Goal: Use online tool/utility: Utilize a website feature to perform a specific function

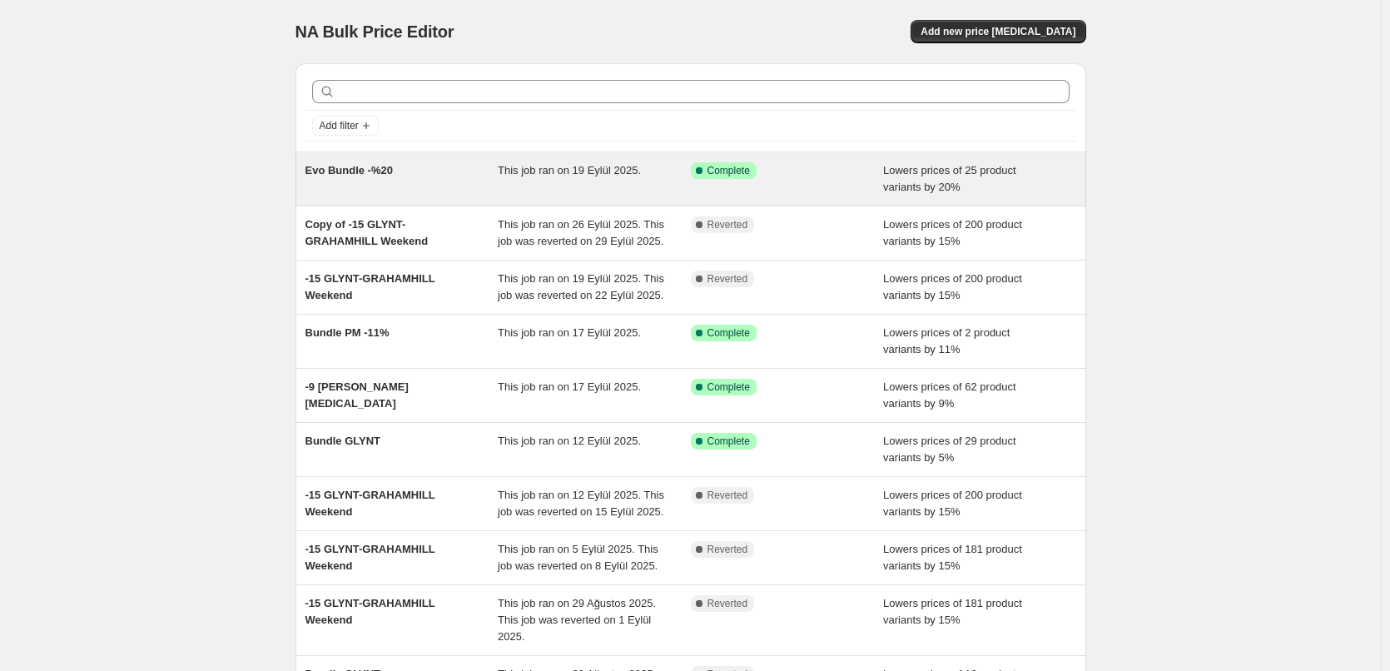
click at [438, 173] on div "Evo Bundle -%20" at bounding box center [401, 178] width 193 height 33
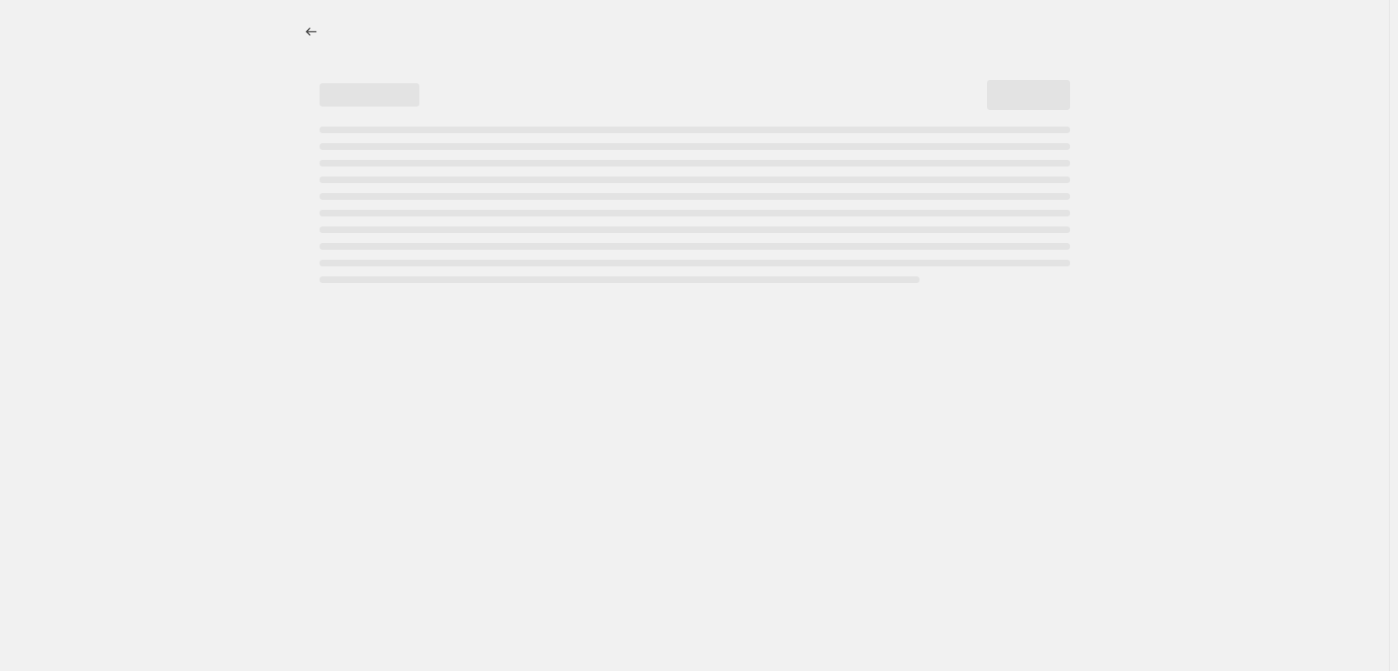
select select "percentage"
select select "tag"
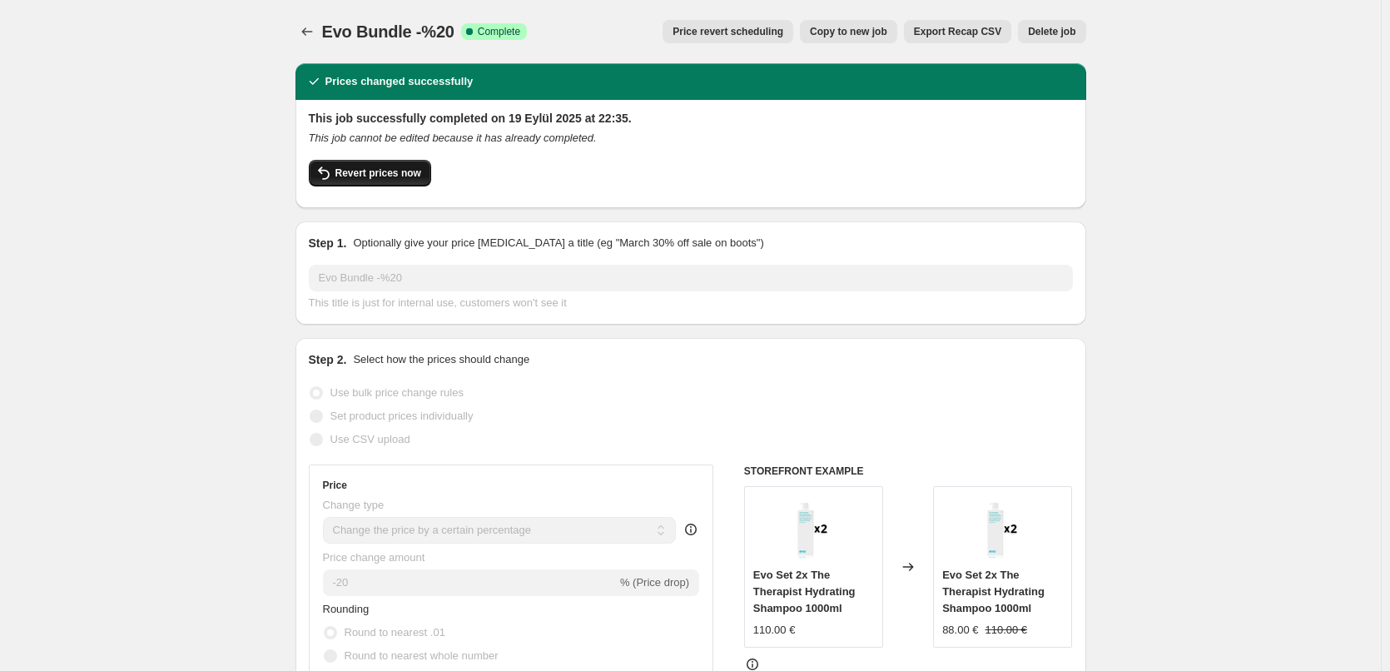
click at [408, 176] on span "Revert prices now" at bounding box center [378, 172] width 86 height 13
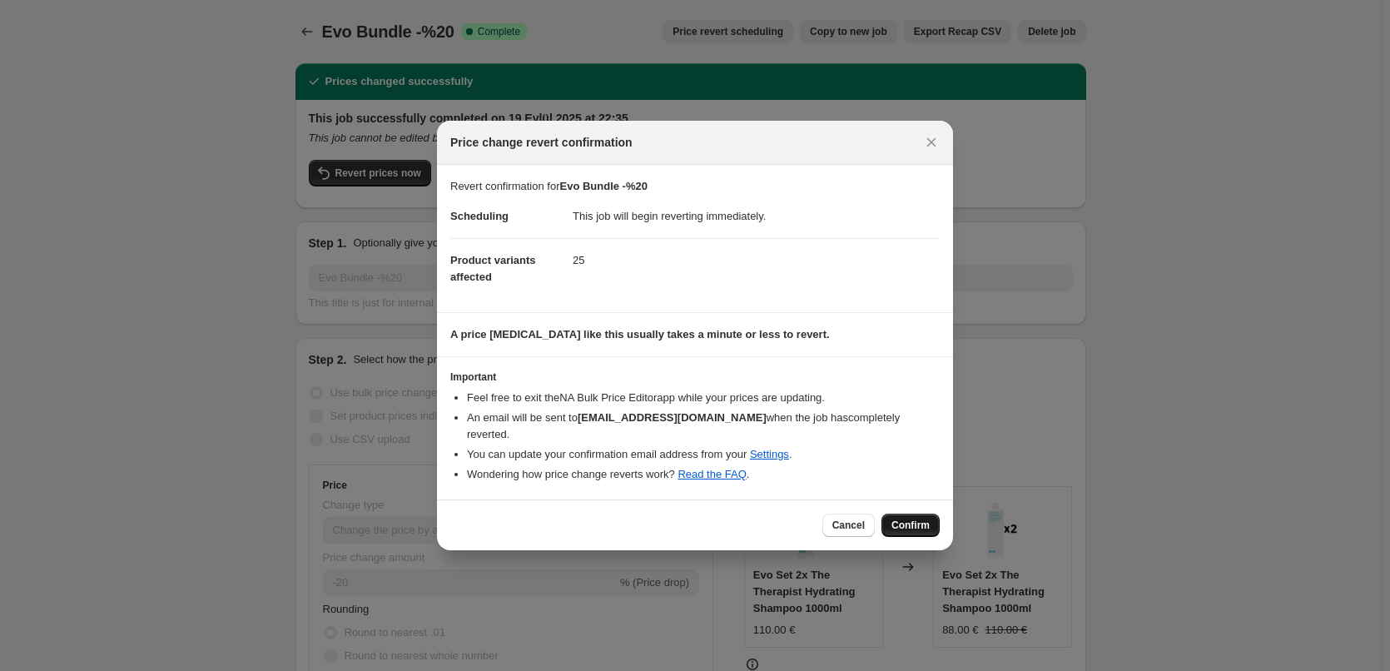
click at [921, 519] on span "Confirm" at bounding box center [910, 524] width 38 height 13
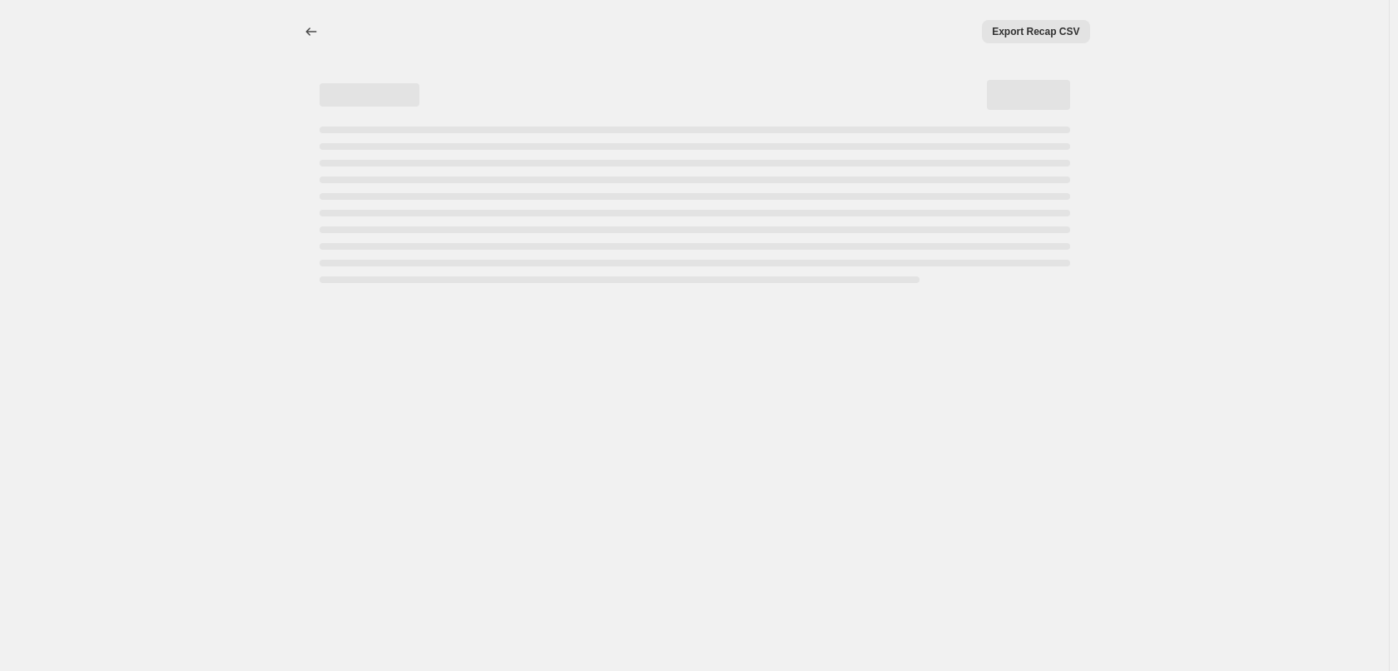
select select "percentage"
select select "tag"
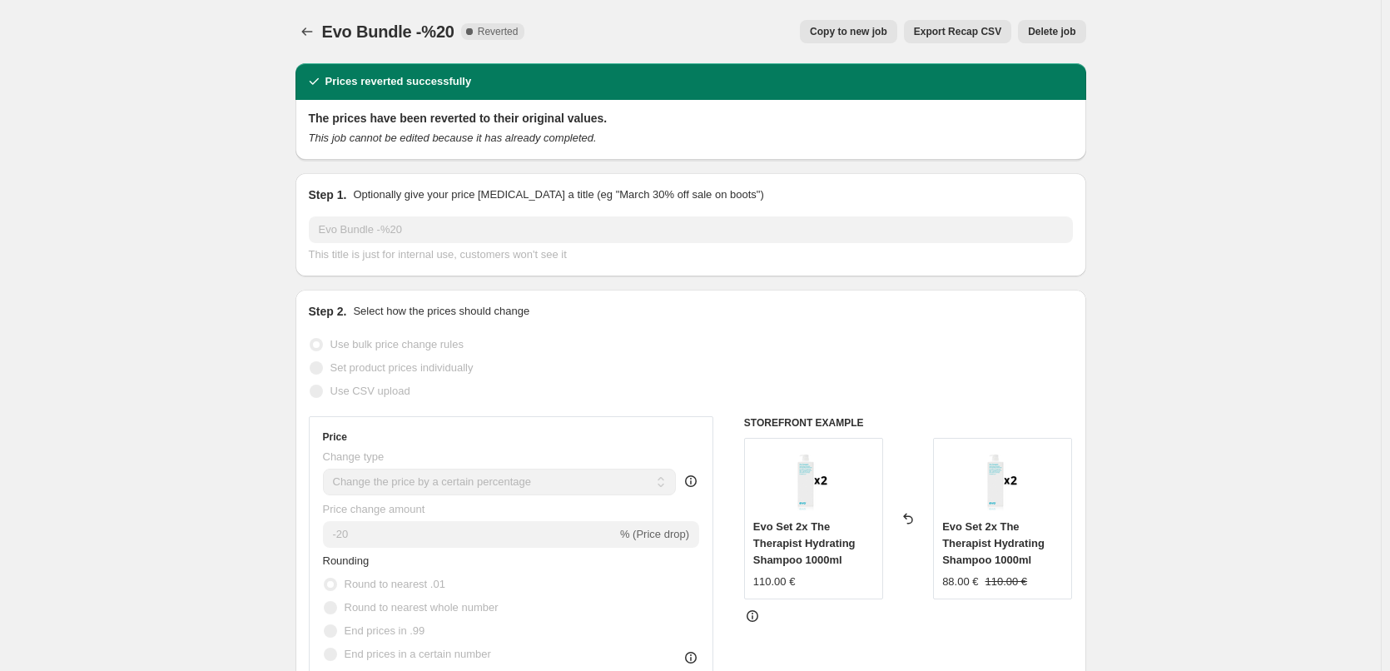
select select "percentage"
select select "tag"
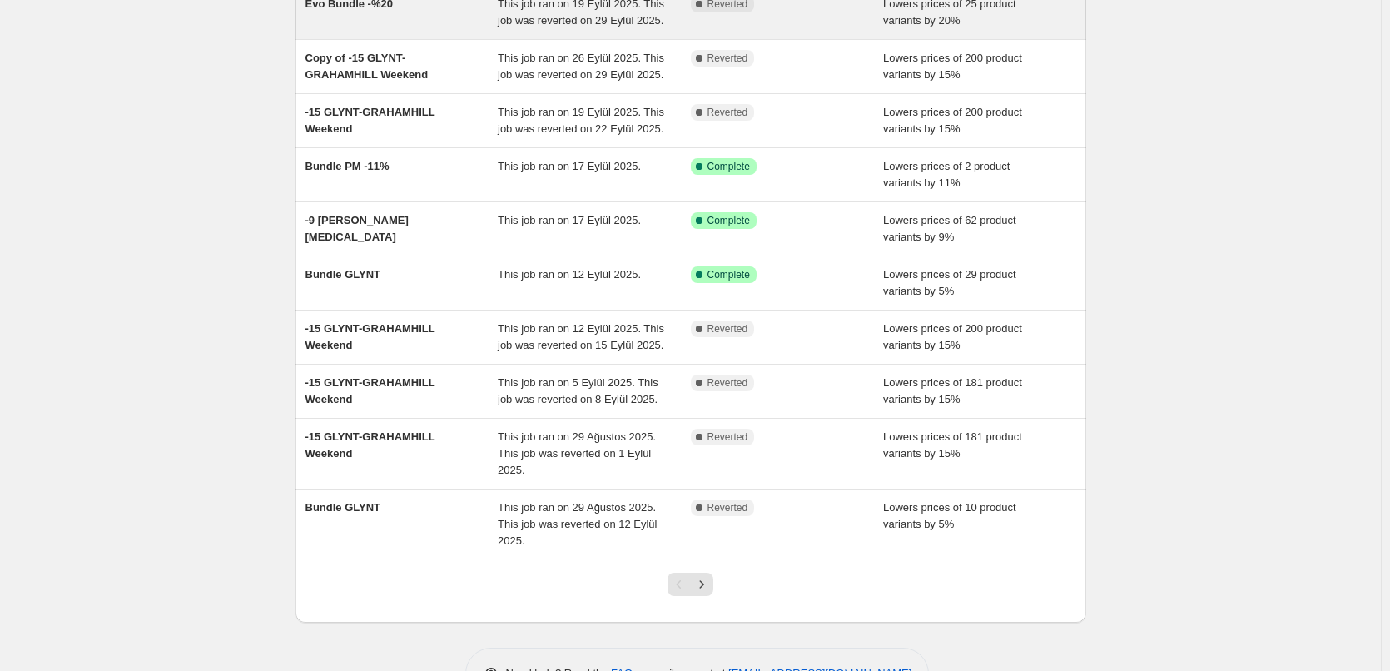
scroll to position [220, 0]
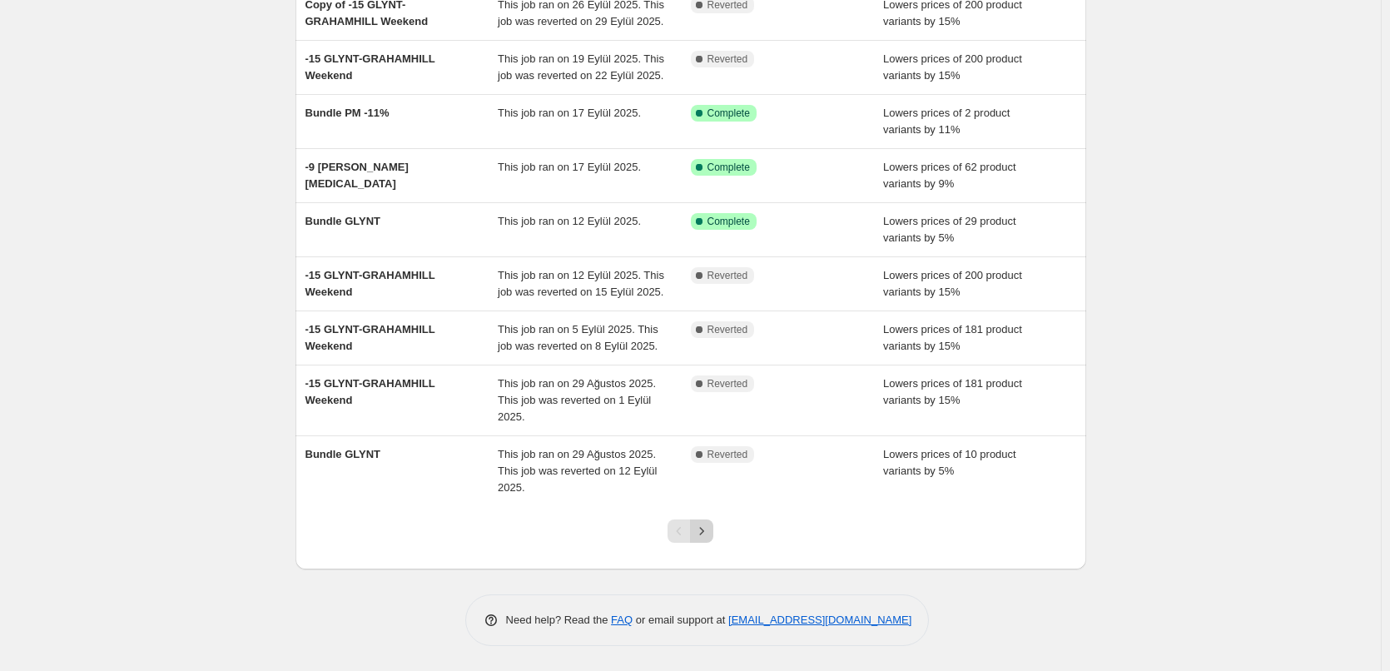
click at [713, 529] on button "Next" at bounding box center [701, 530] width 23 height 23
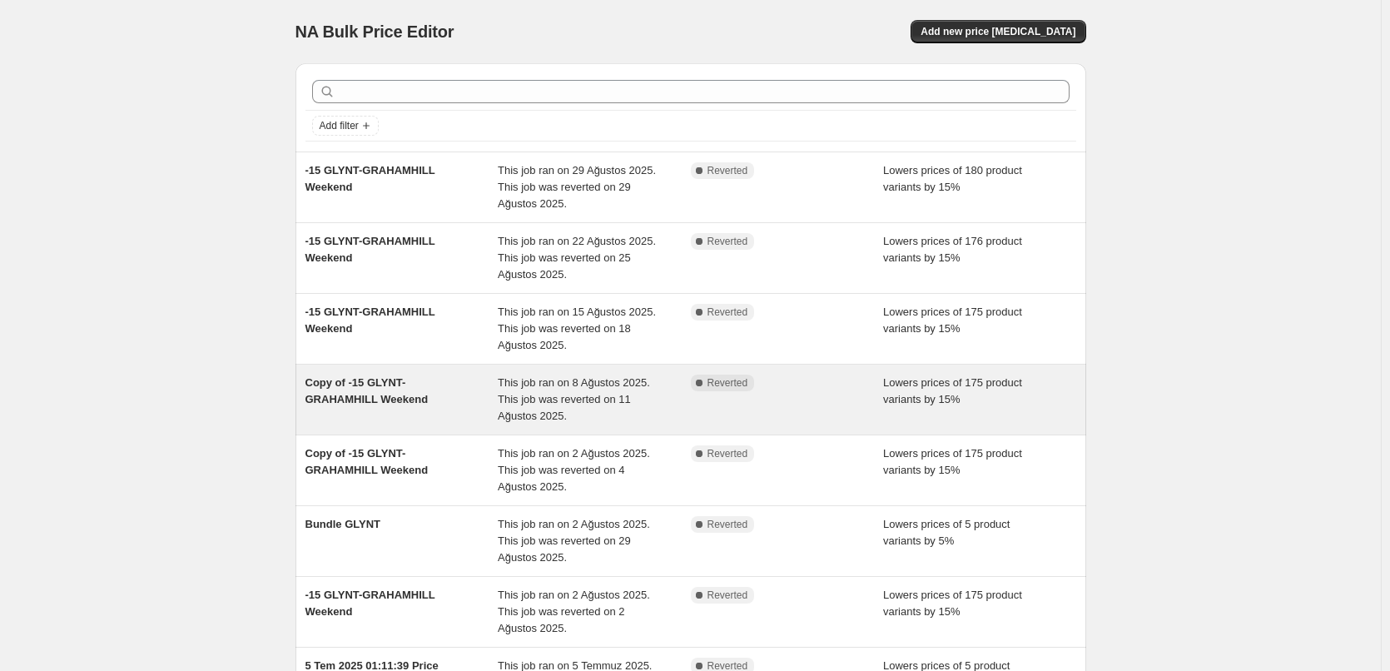
scroll to position [353, 0]
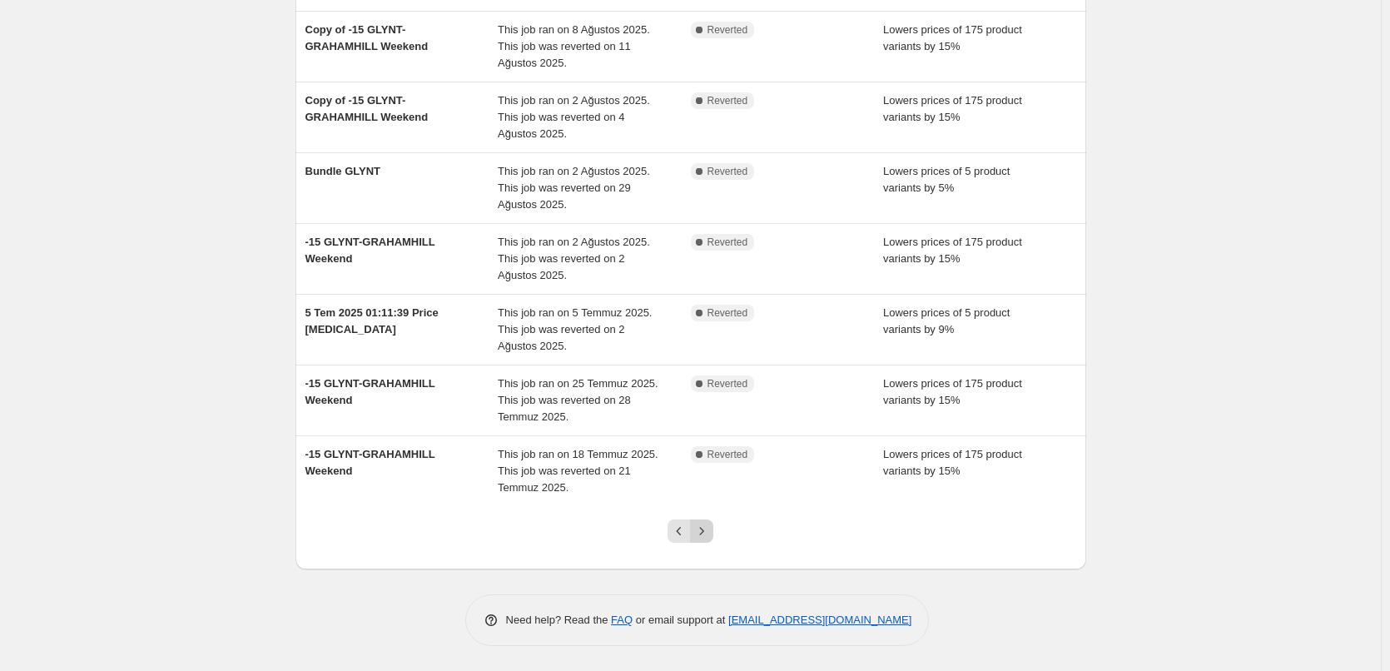
click at [701, 530] on icon "Next" at bounding box center [701, 531] width 17 height 17
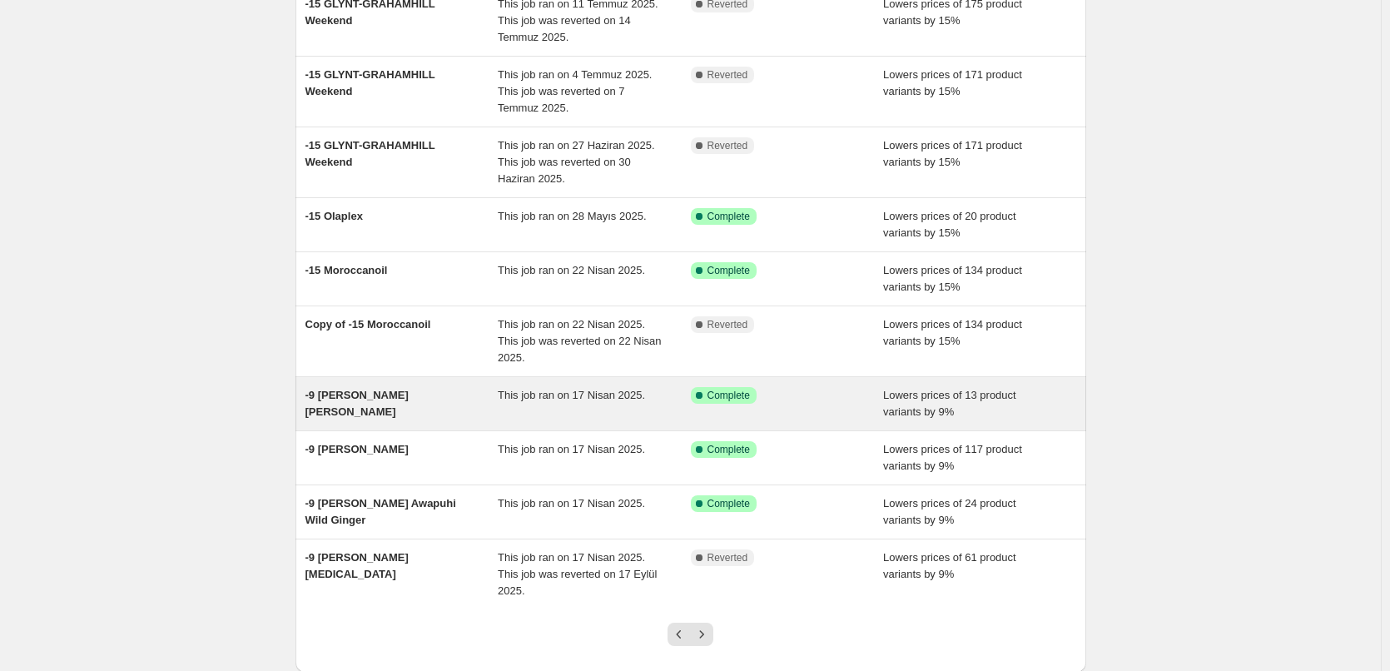
scroll to position [236, 0]
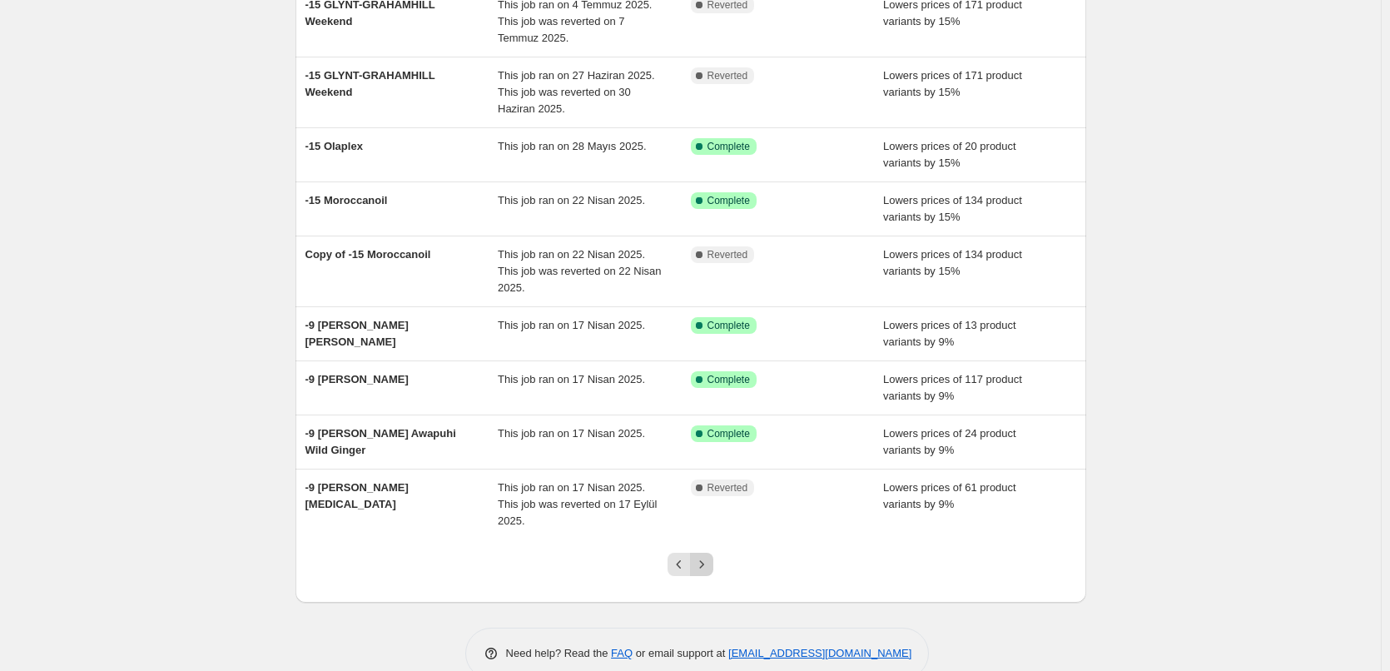
click at [710, 556] on icon "Next" at bounding box center [701, 564] width 17 height 17
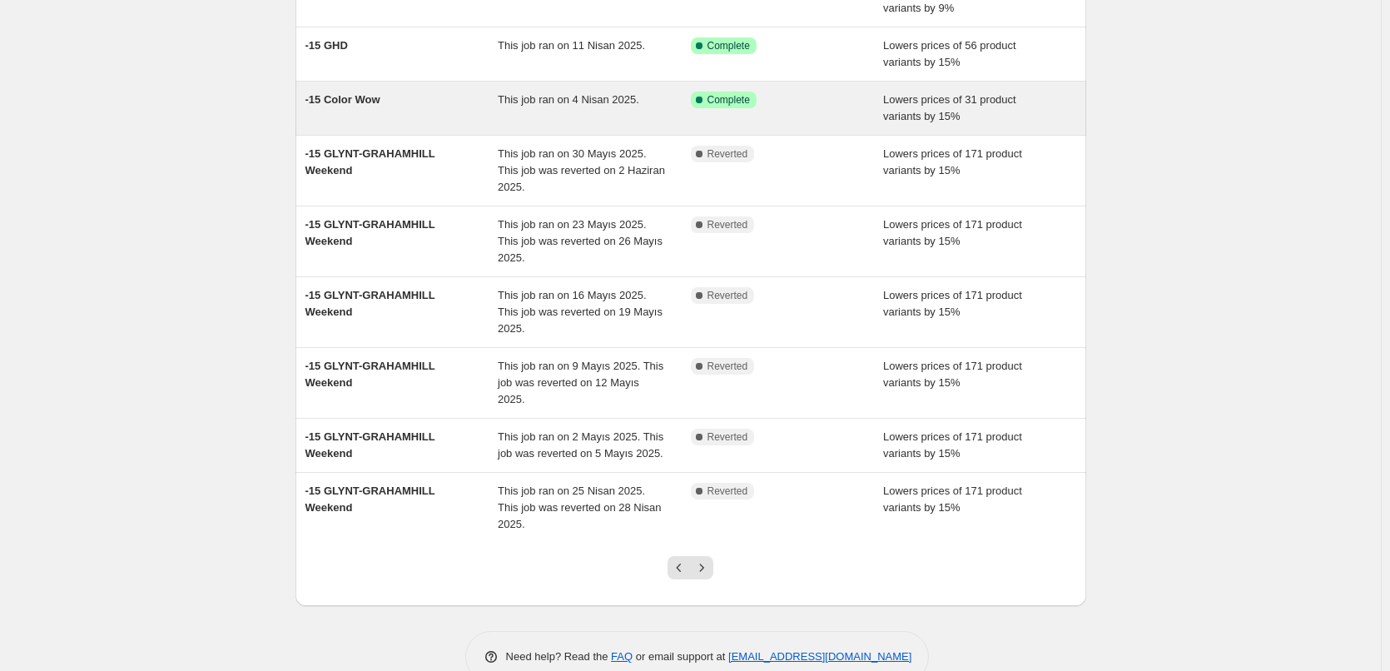
scroll to position [253, 0]
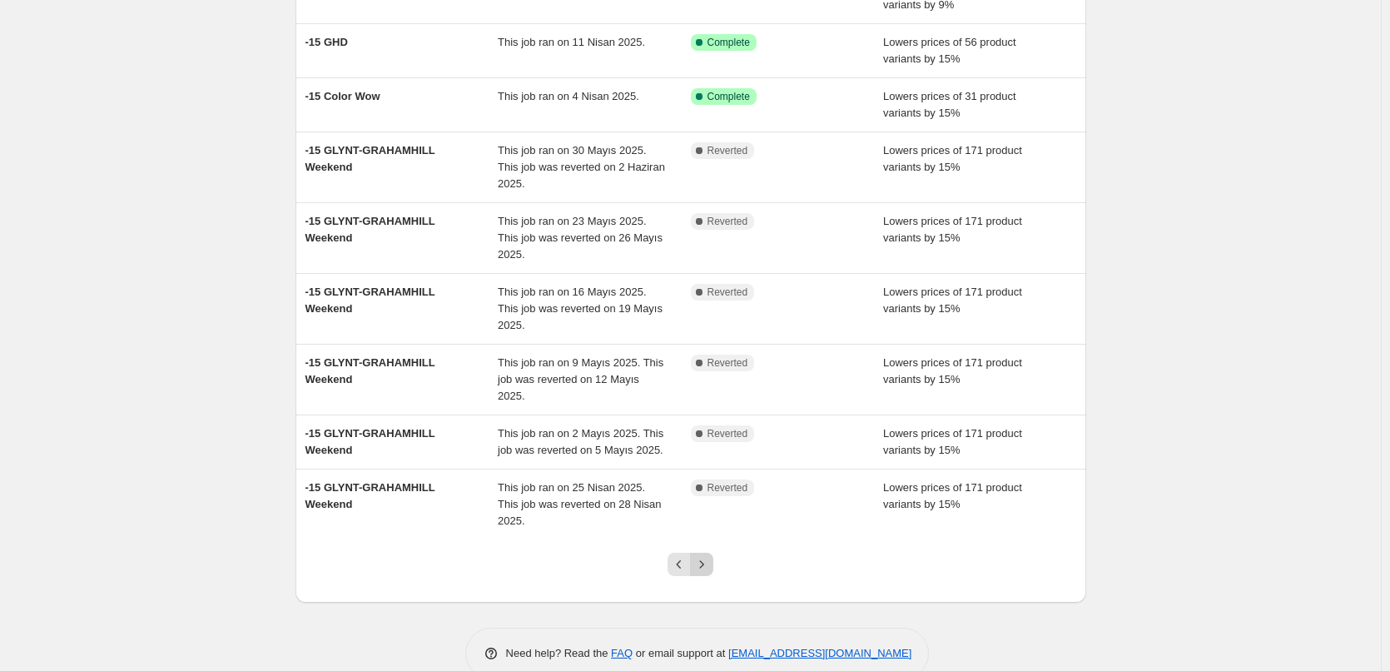
click at [710, 556] on icon "Next" at bounding box center [701, 564] width 17 height 17
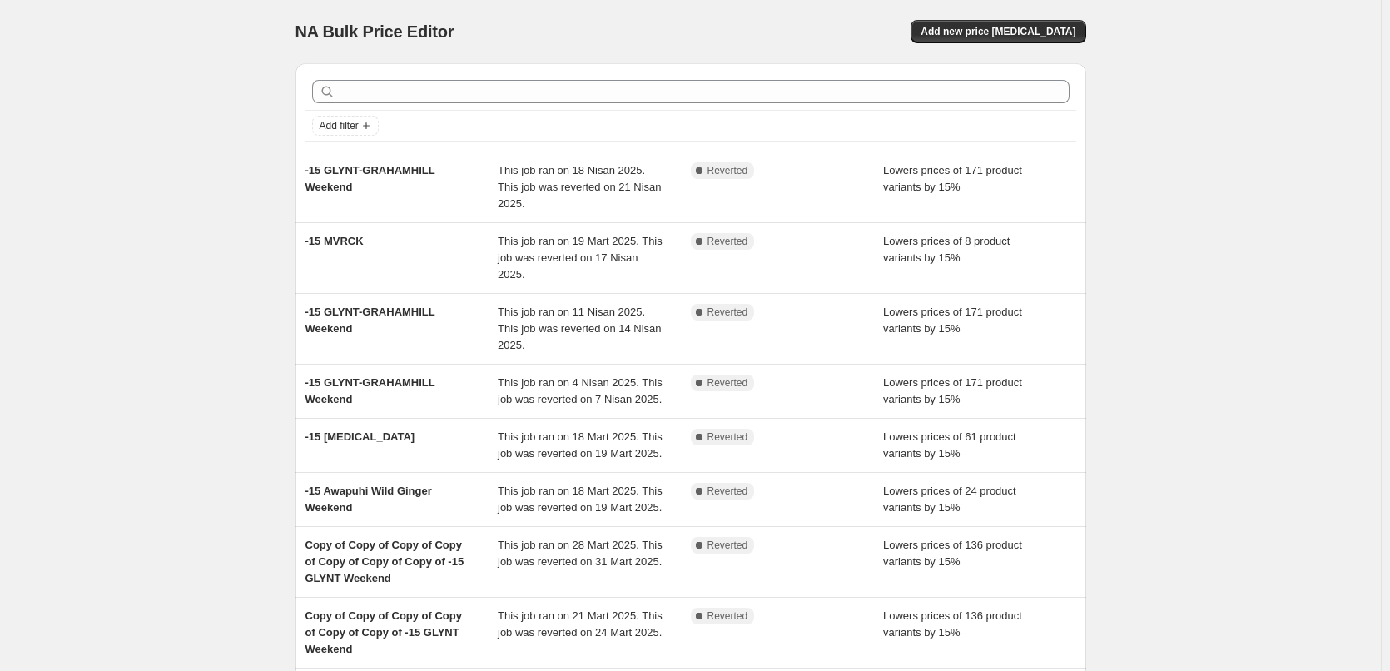
scroll to position [220, 0]
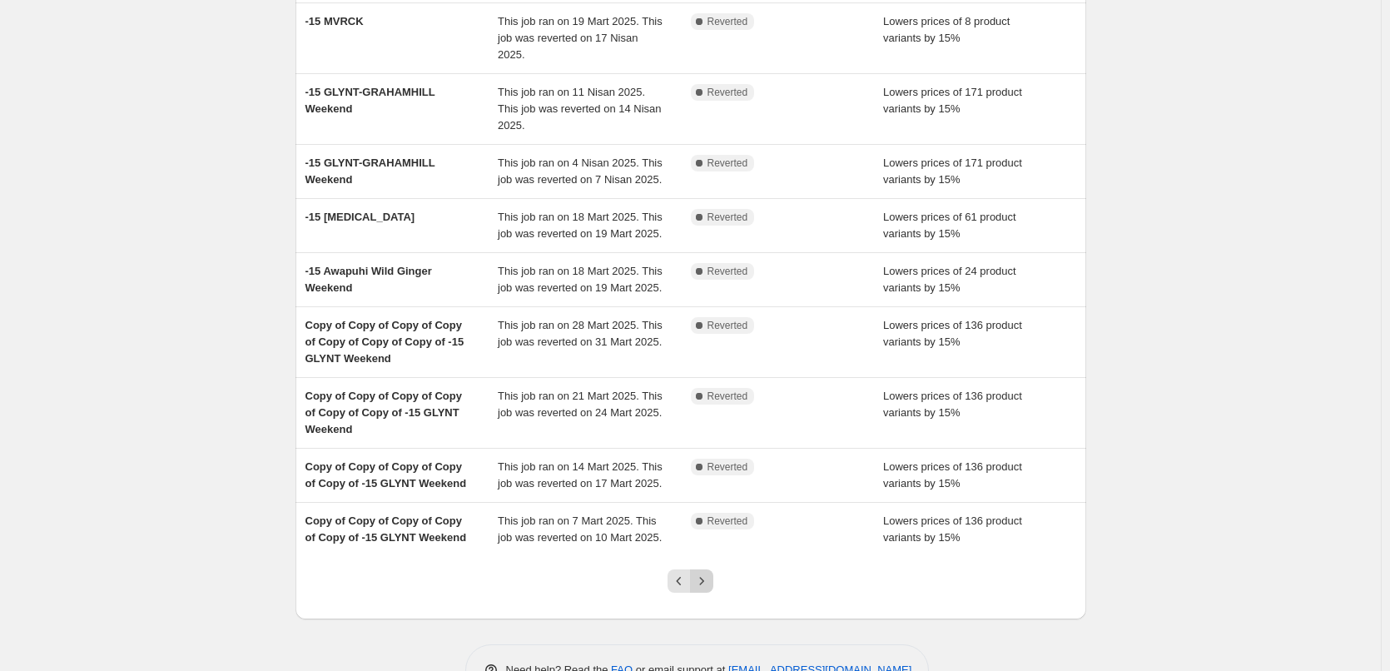
click at [710, 572] on icon "Next" at bounding box center [701, 580] width 17 height 17
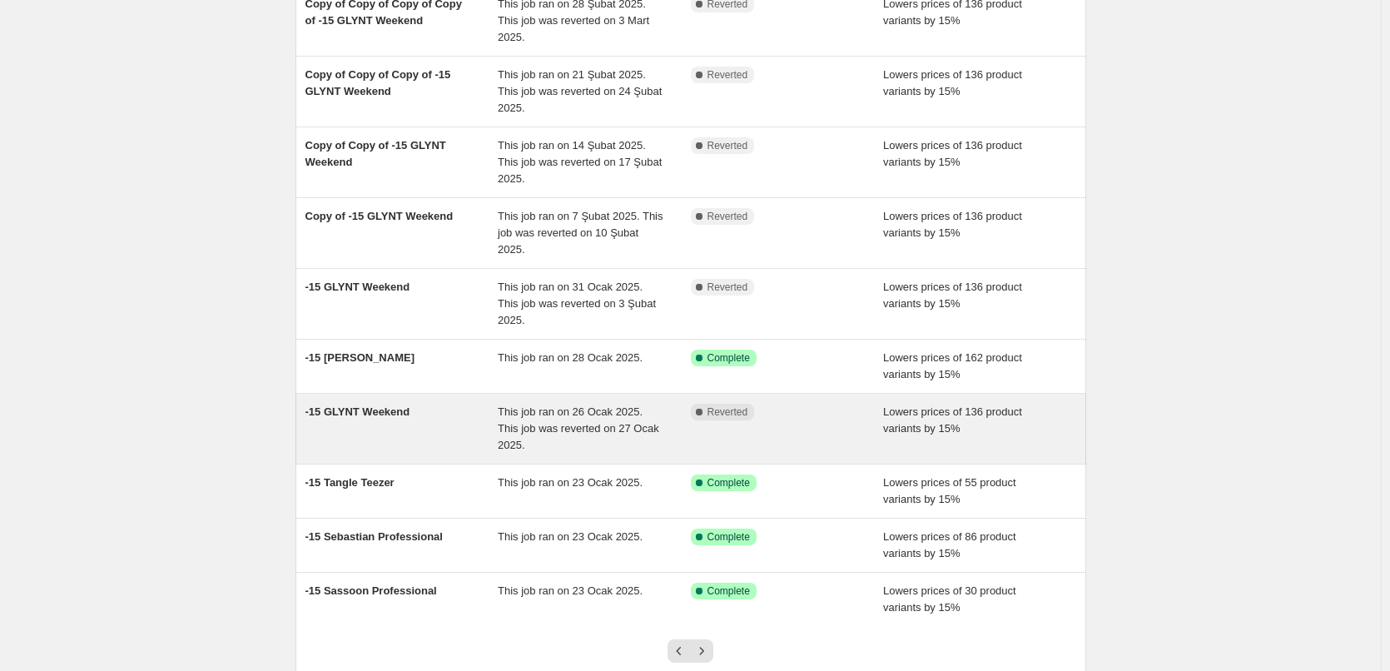
scroll to position [236, 0]
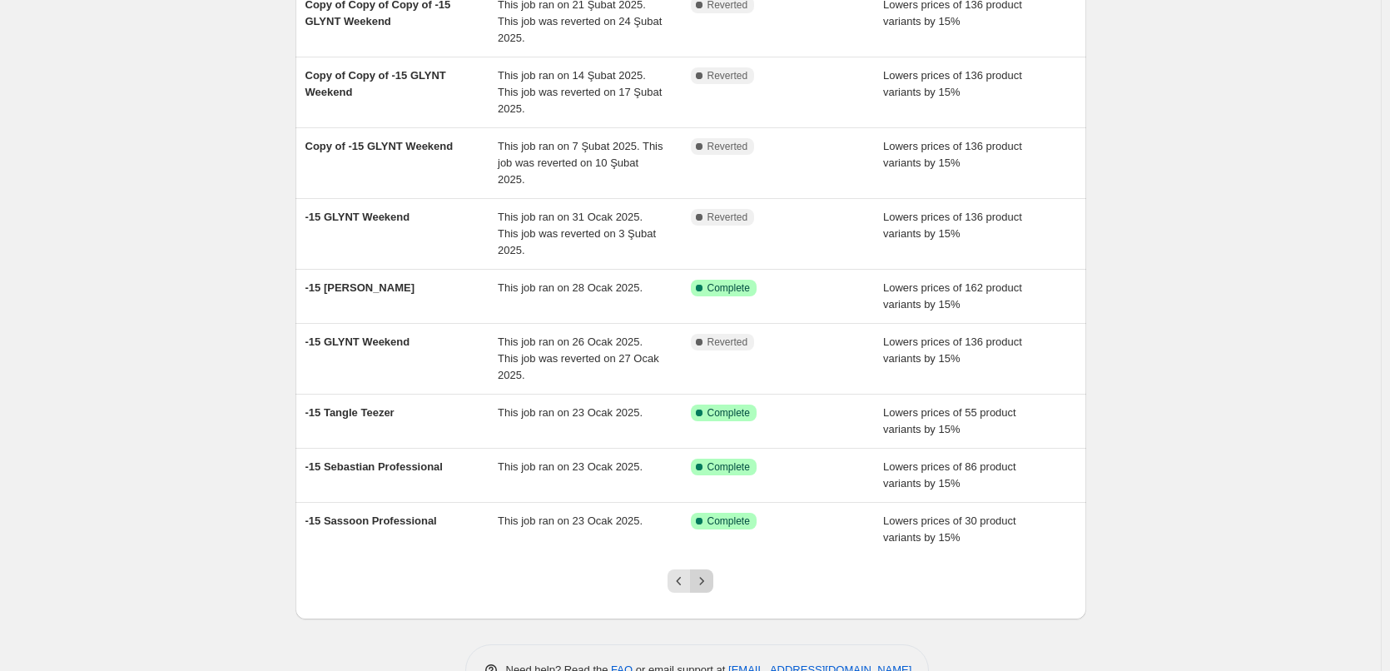
click at [709, 572] on icon "Next" at bounding box center [701, 580] width 17 height 17
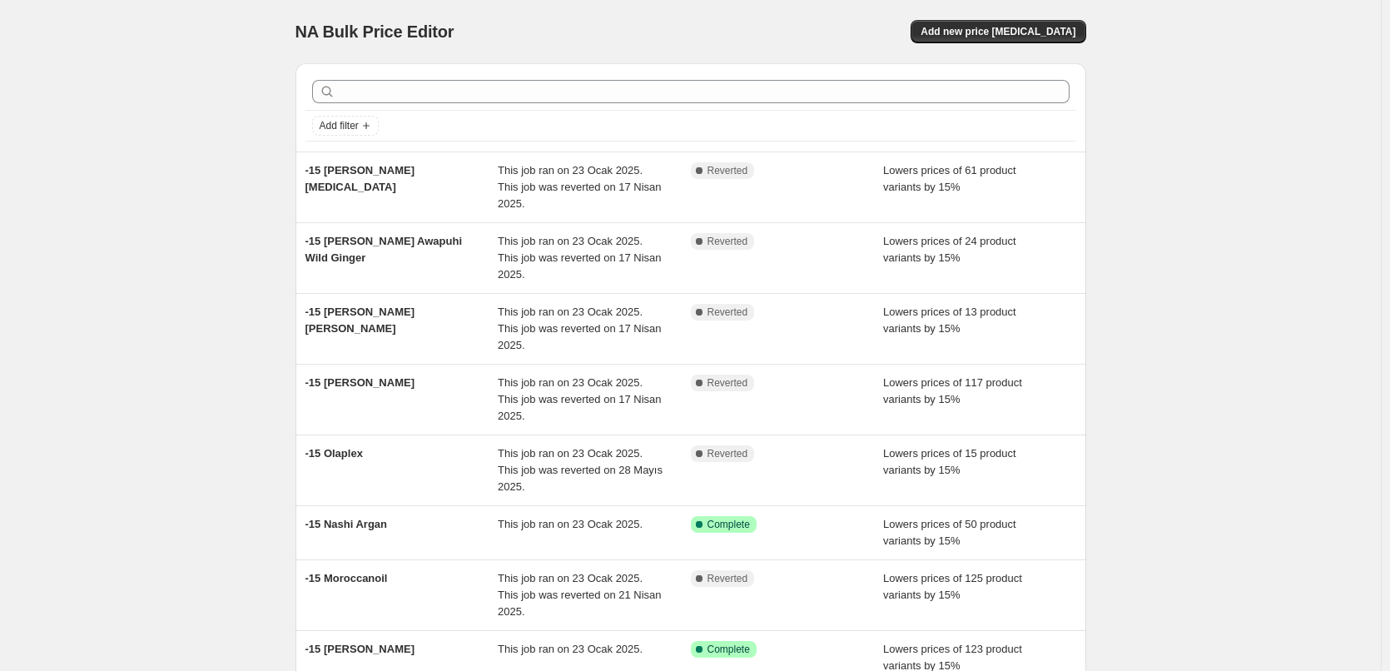
scroll to position [203, 0]
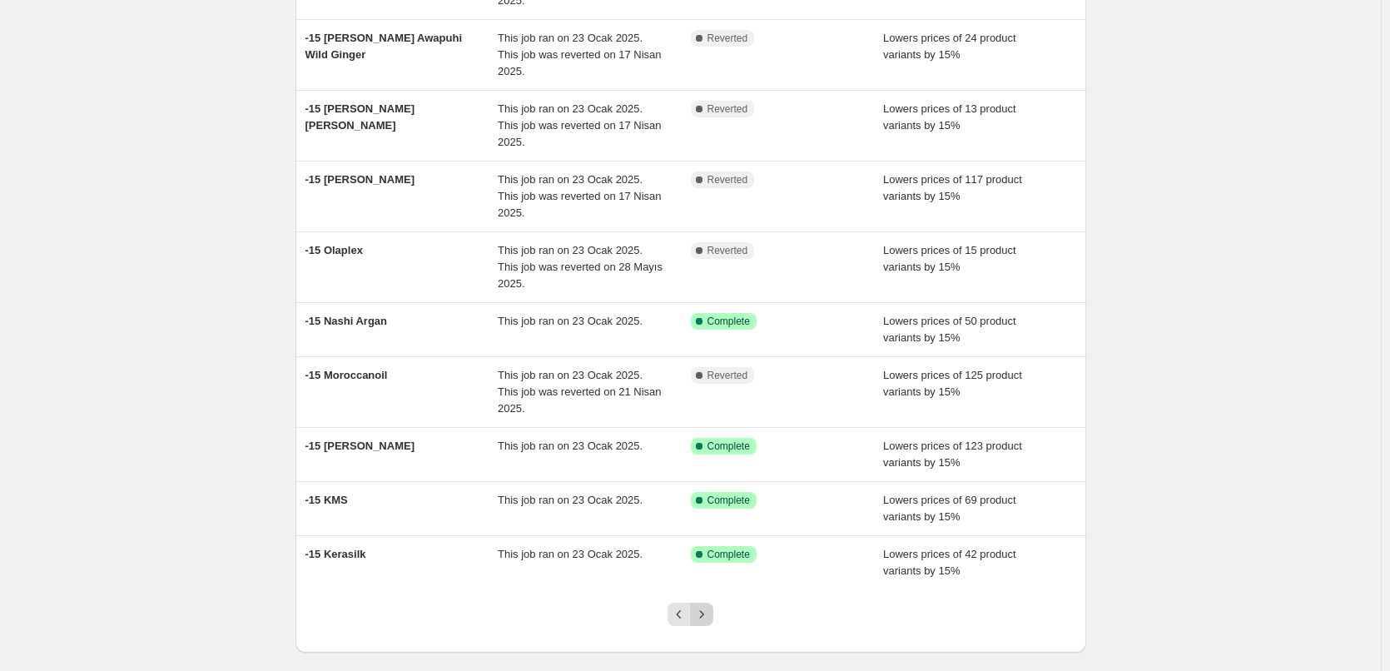
click at [710, 606] on icon "Next" at bounding box center [701, 614] width 17 height 17
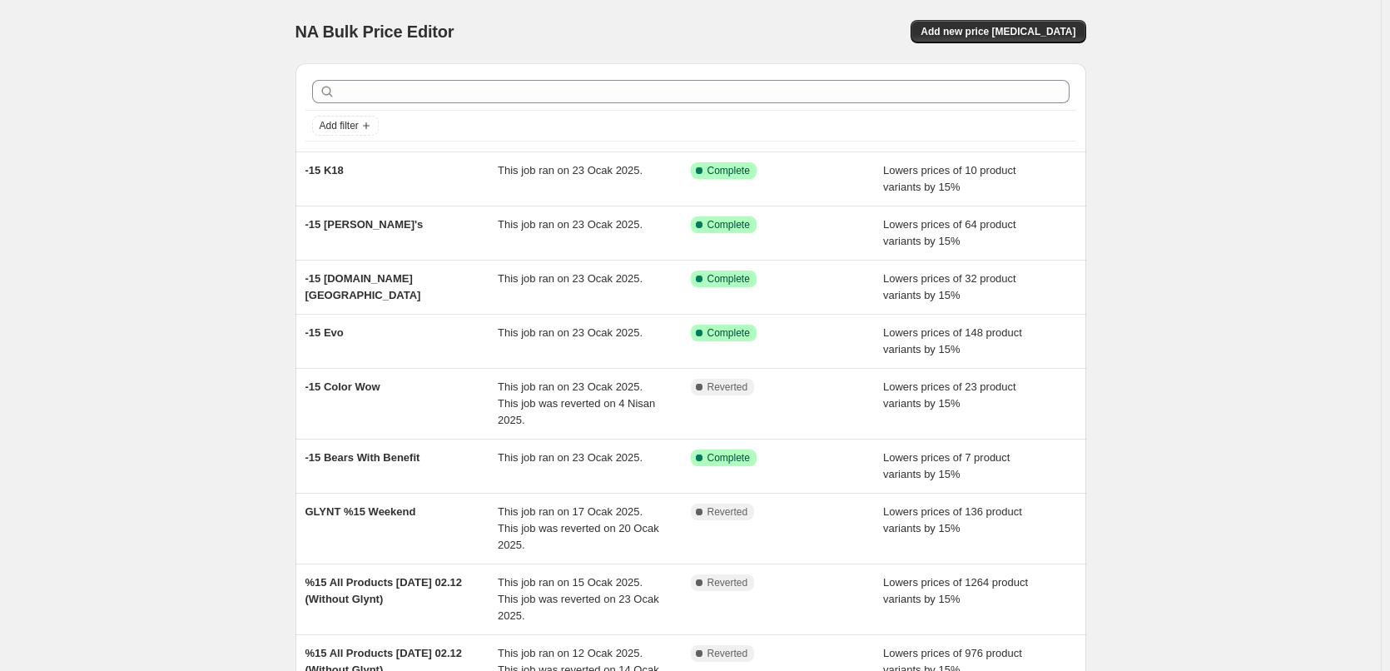
scroll to position [186, 0]
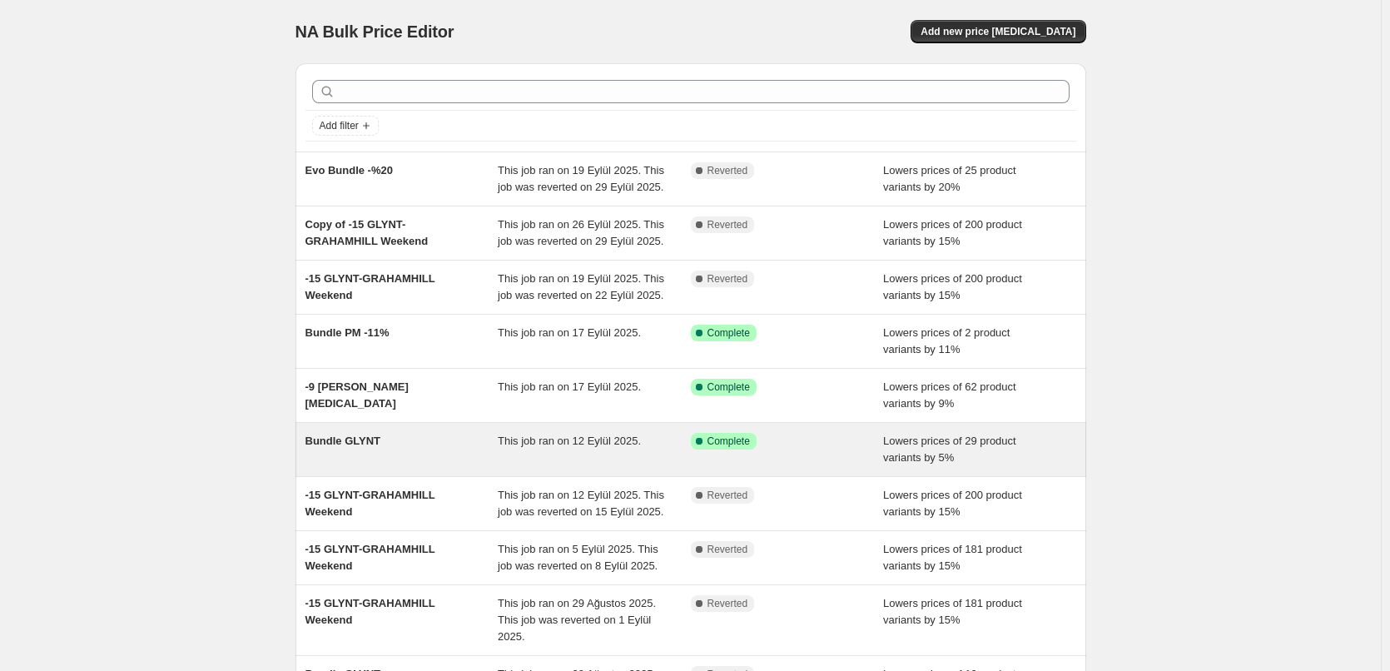
click at [429, 448] on div "Bundle GLYNT" at bounding box center [401, 449] width 193 height 33
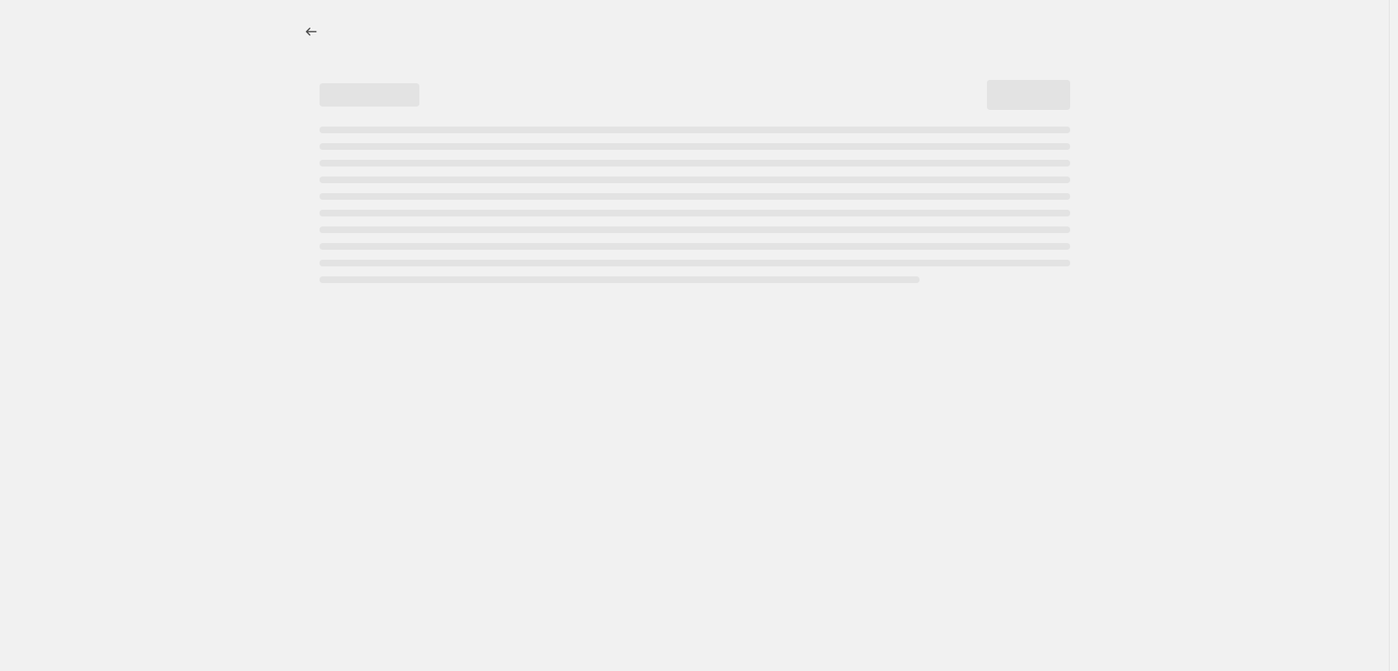
select select "percentage"
select select "collection"
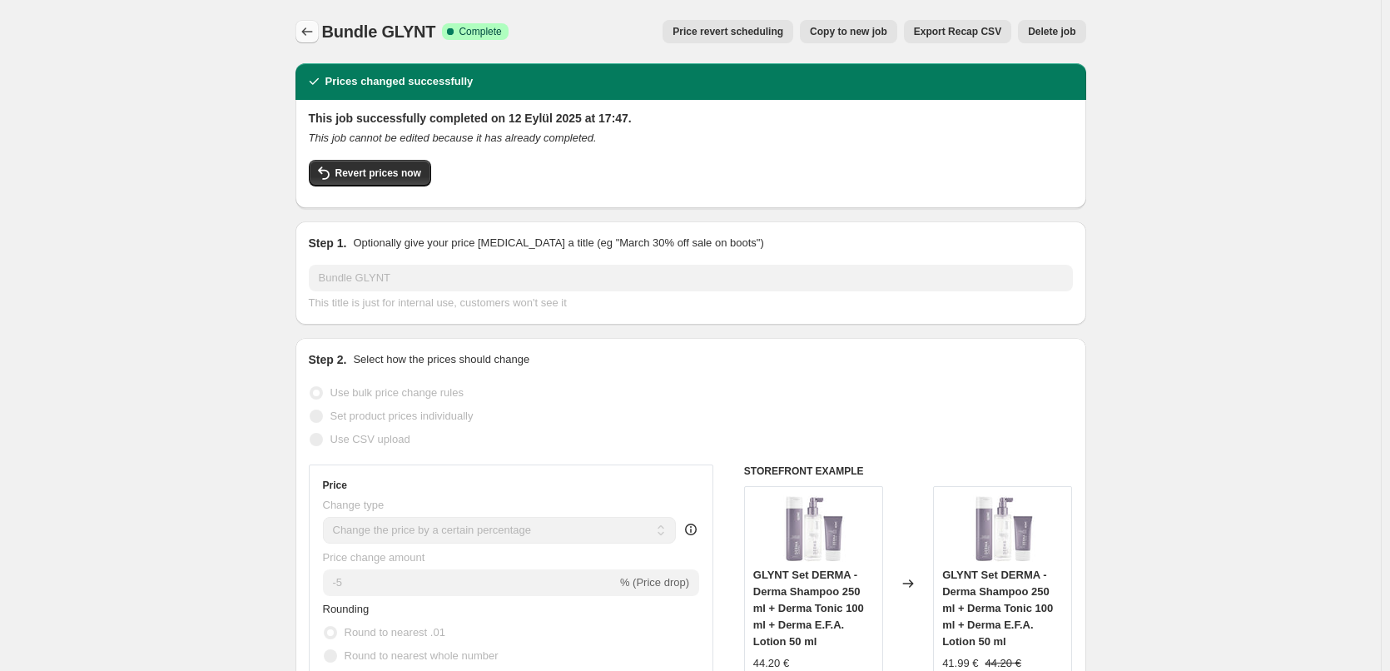
click at [315, 37] on icon "Price change jobs" at bounding box center [307, 31] width 17 height 17
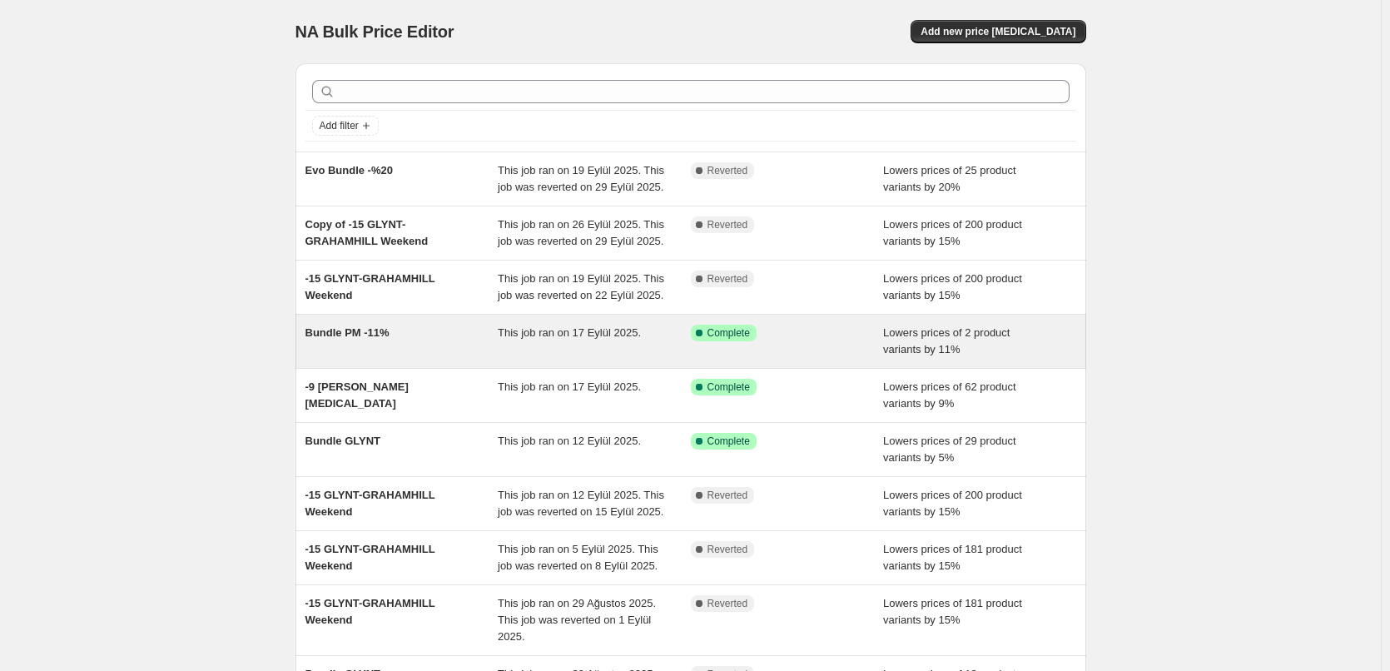
click at [402, 350] on div "Bundle PM -11%" at bounding box center [401, 341] width 193 height 33
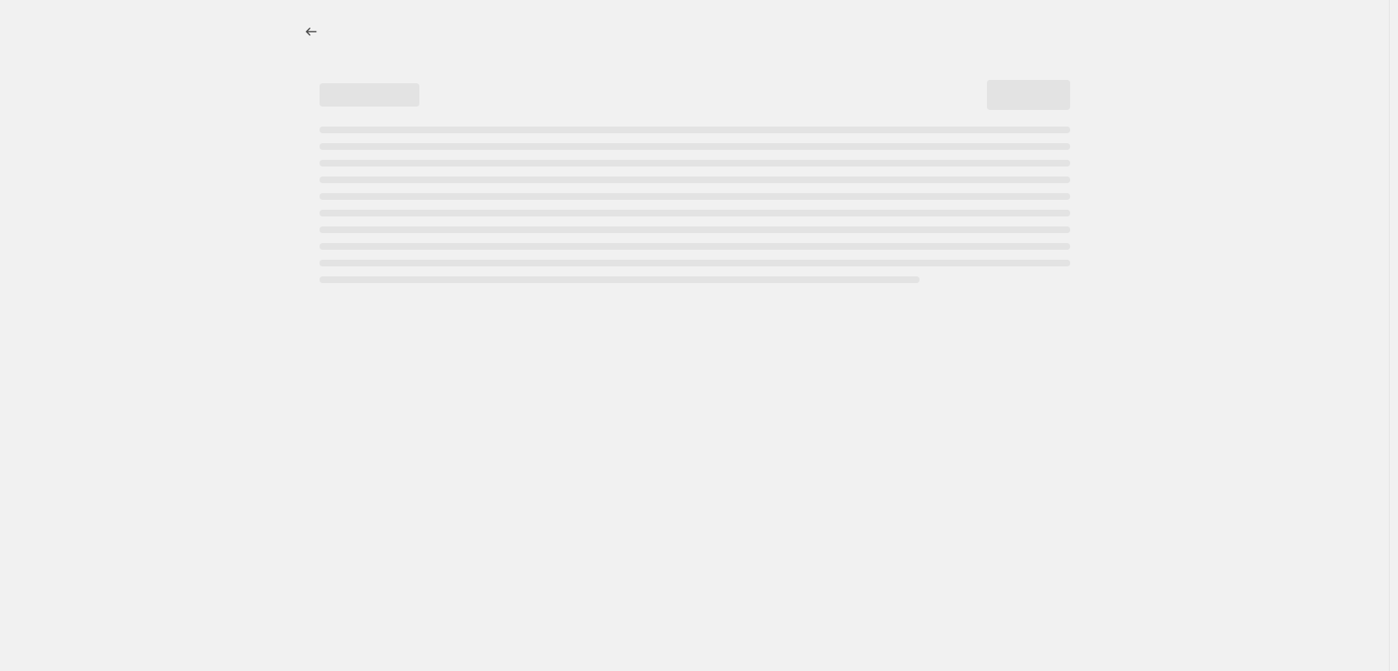
select select "percentage"
select select "no_change"
select select "tag"
